Goal: Information Seeking & Learning: Learn about a topic

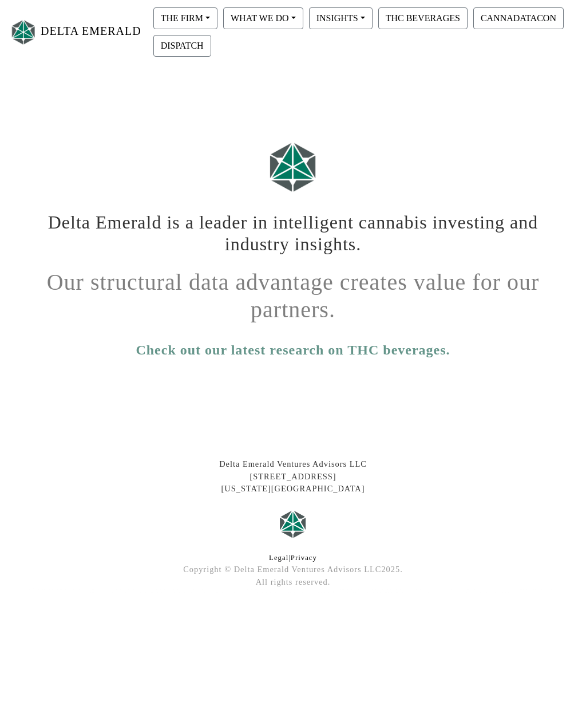
click at [200, 14] on button "THE FIRM" at bounding box center [185, 18] width 64 height 22
click at [199, 73] on link "Our People" at bounding box center [196, 66] width 90 height 18
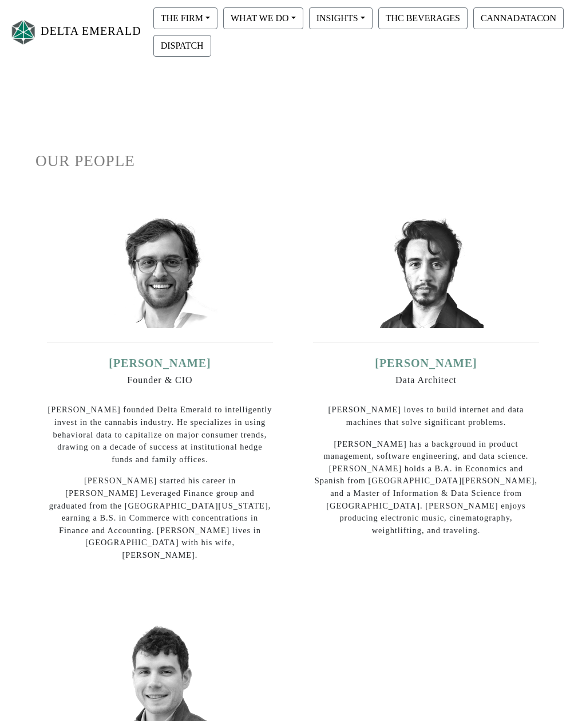
click at [445, 19] on button "THC BEVERAGES" at bounding box center [422, 18] width 89 height 22
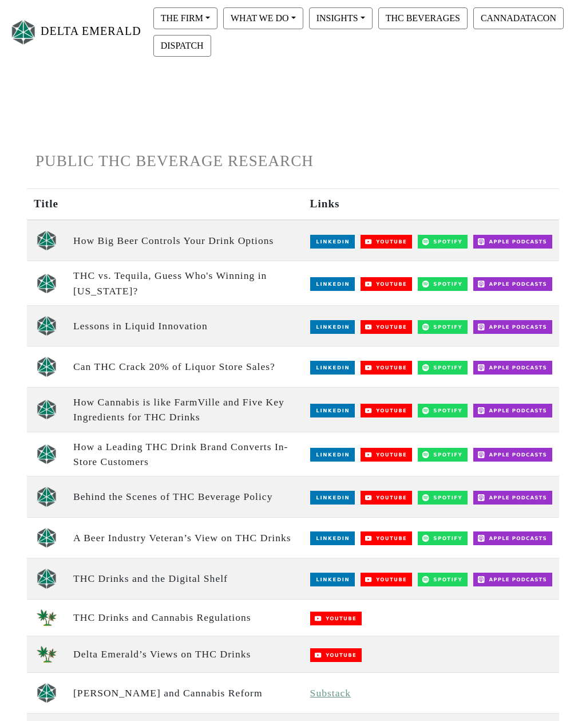
click at [520, 243] on img at bounding box center [512, 242] width 79 height 14
click at [251, 287] on td "THC vs. Tequila, Guess Who's Winning in [US_STATE]?" at bounding box center [184, 283] width 237 height 45
click at [331, 287] on img at bounding box center [332, 284] width 45 height 14
